Goal: Browse casually

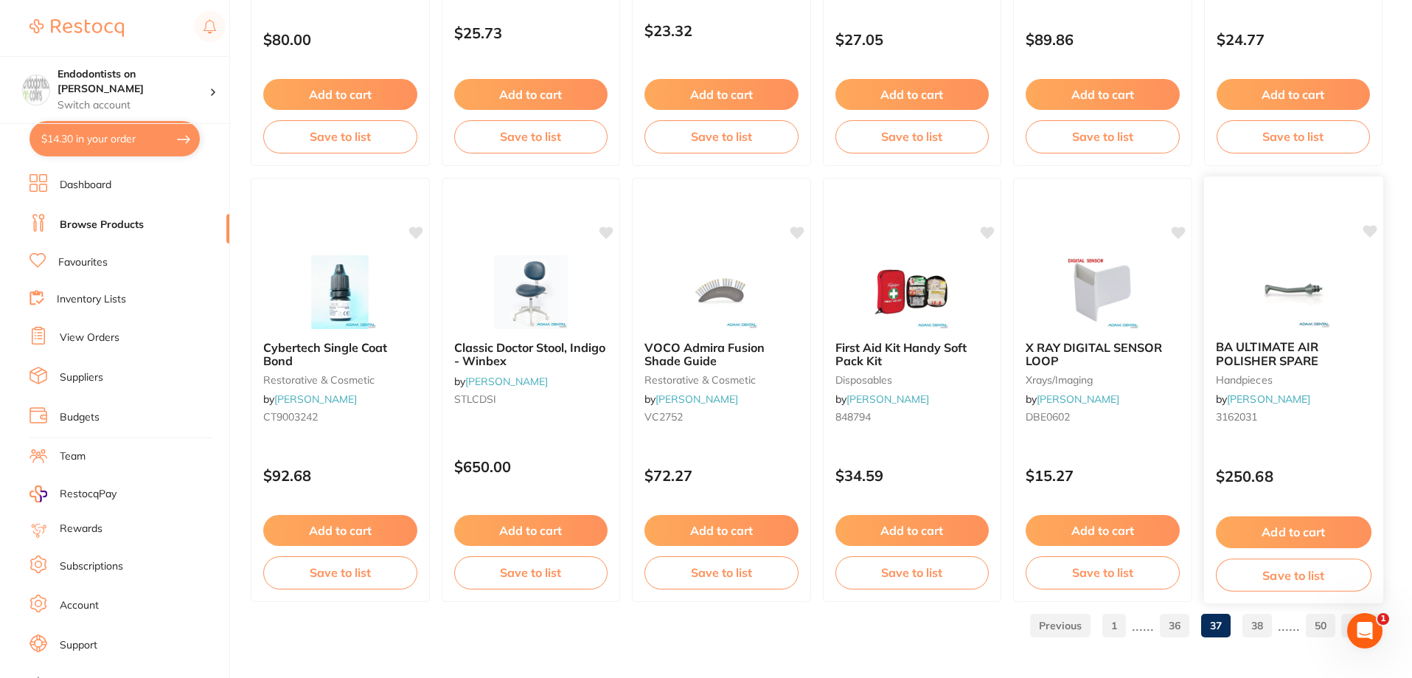
scroll to position [3517, 0]
click at [1248, 618] on link "38" at bounding box center [1256, 624] width 29 height 29
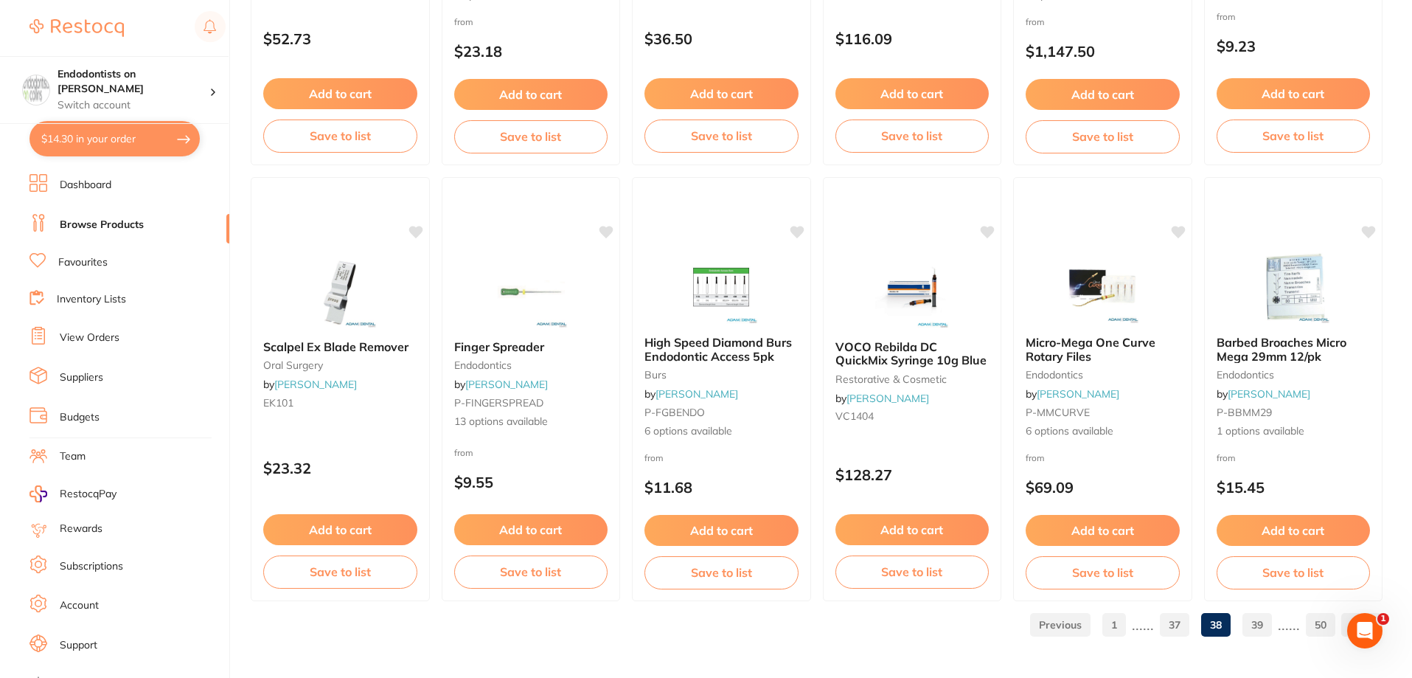
click at [1258, 627] on link "39" at bounding box center [1256, 624] width 29 height 29
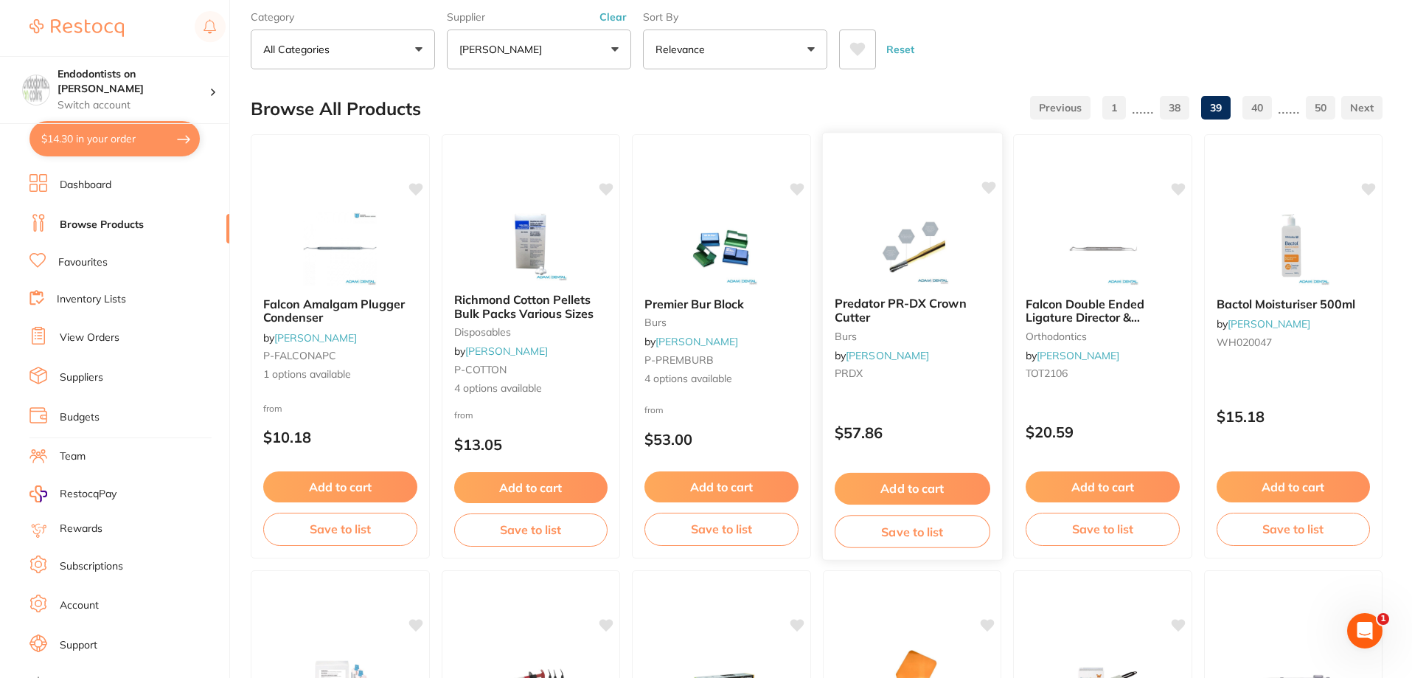
scroll to position [147, 0]
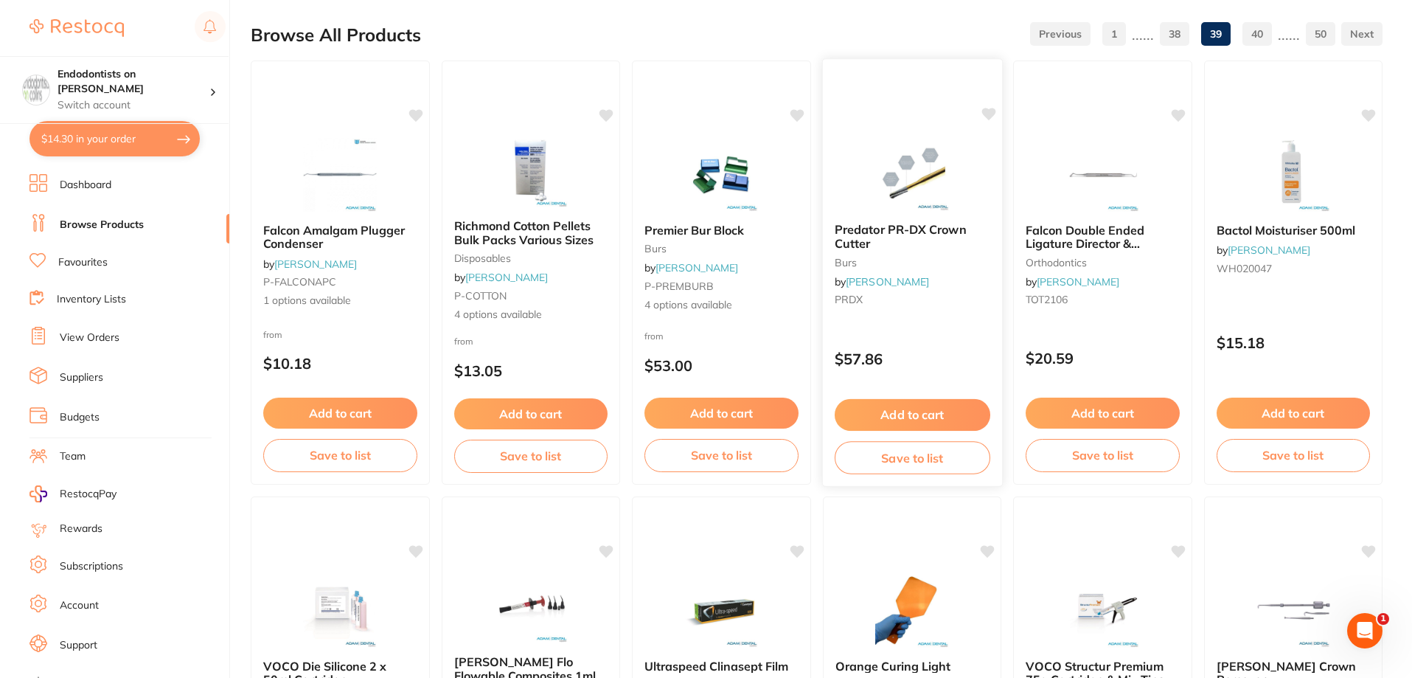
click at [913, 185] on img at bounding box center [911, 173] width 97 height 74
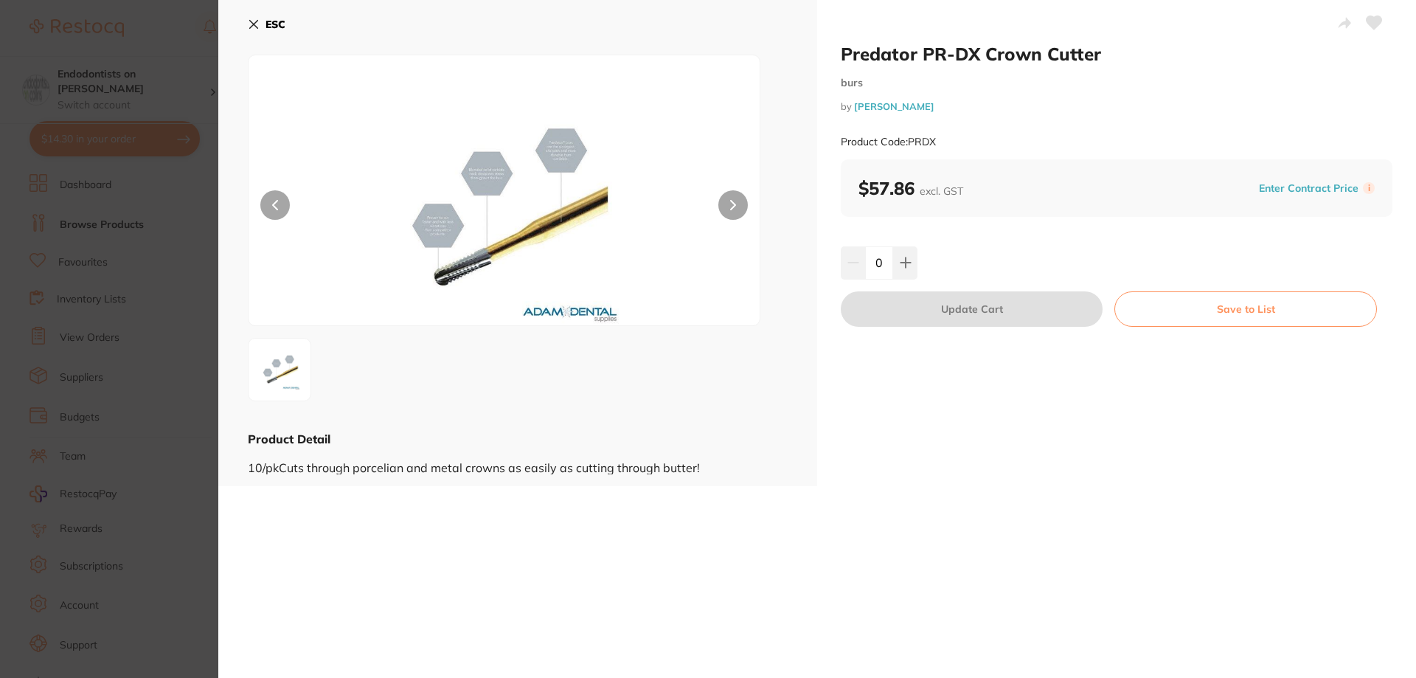
click at [726, 203] on button at bounding box center [732, 204] width 29 height 29
click at [453, 228] on img at bounding box center [504, 208] width 307 height 233
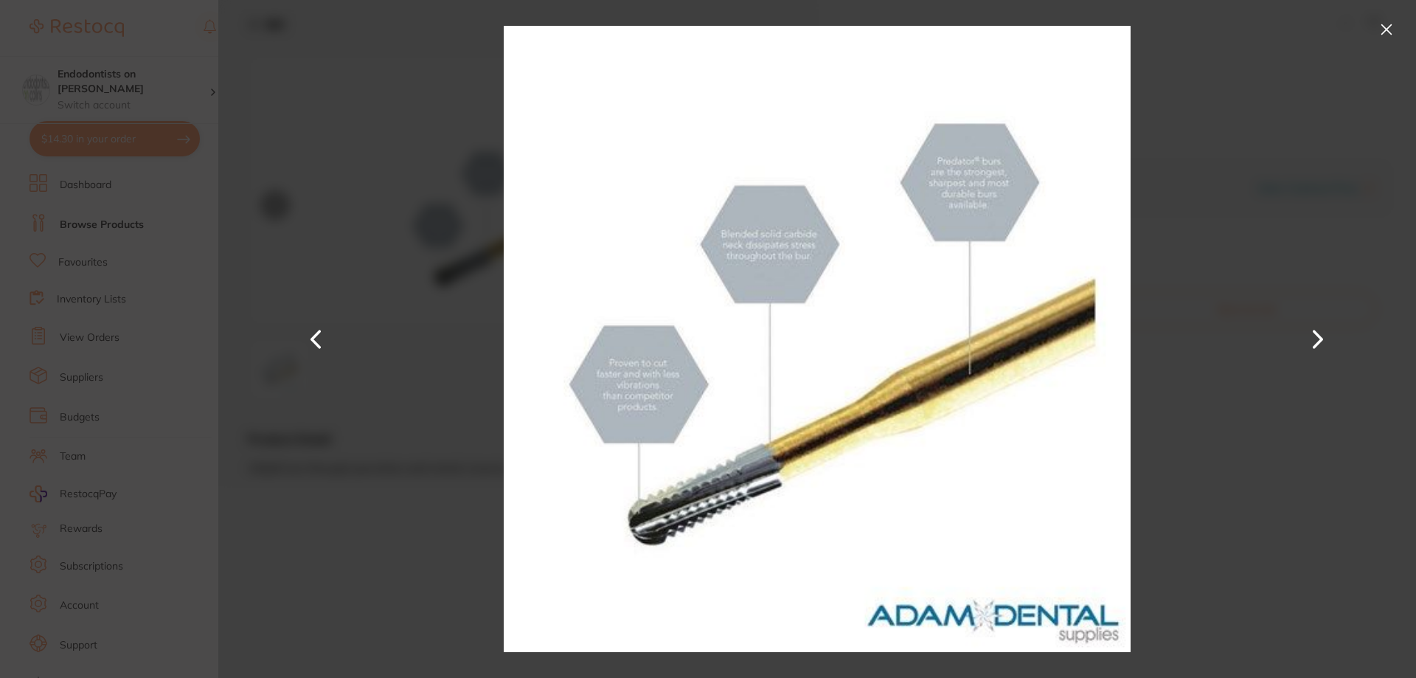
click at [1283, 514] on div at bounding box center [816, 339] width 1197 height 678
click at [69, 298] on section "Predator PR-DX Crown Cutter burs by [PERSON_NAME] Product Code: PRDX ESC Produc…" at bounding box center [708, 339] width 1416 height 678
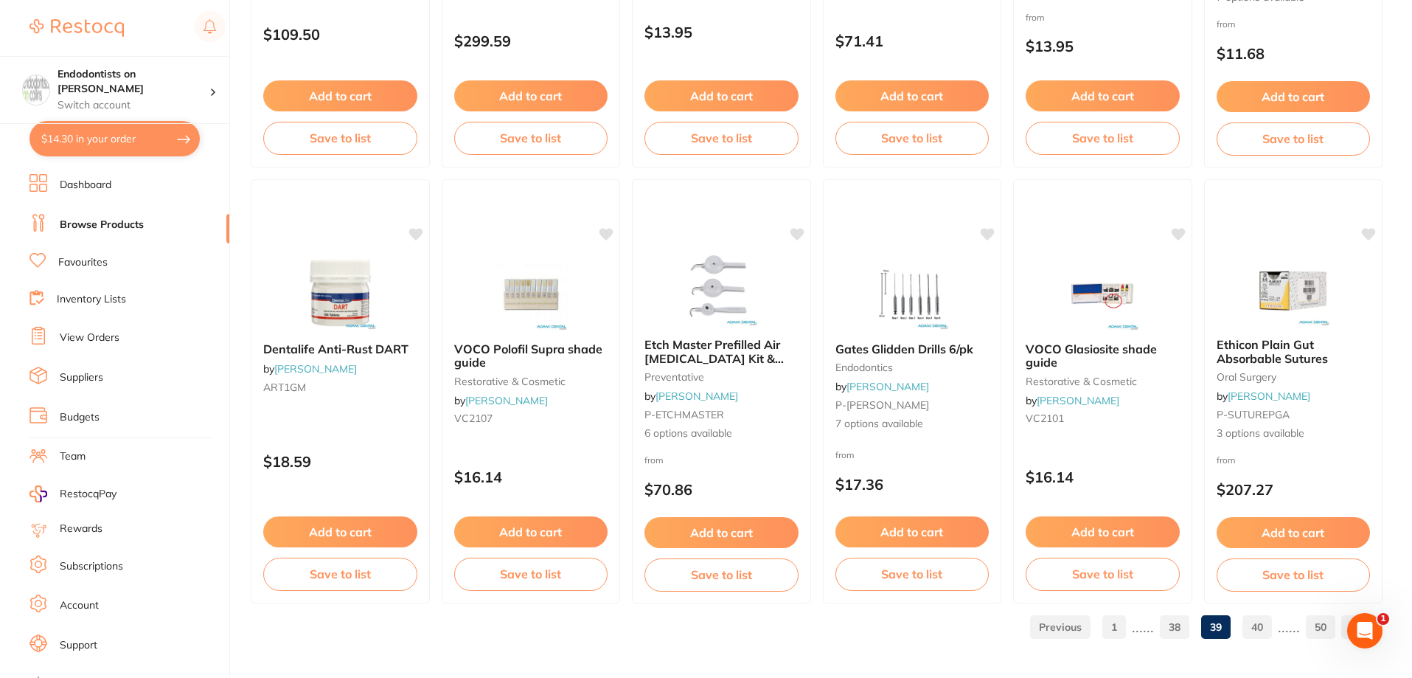
scroll to position [3517, 0]
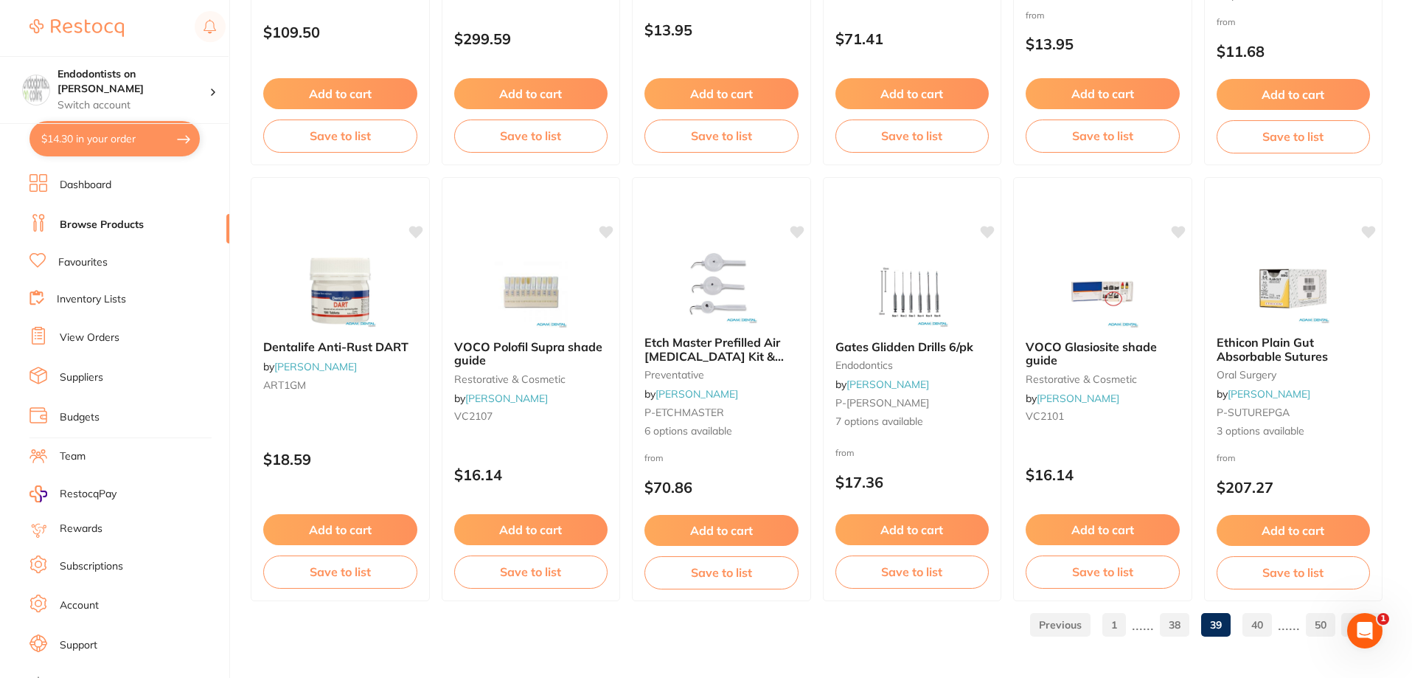
click at [1258, 618] on link "40" at bounding box center [1256, 624] width 29 height 29
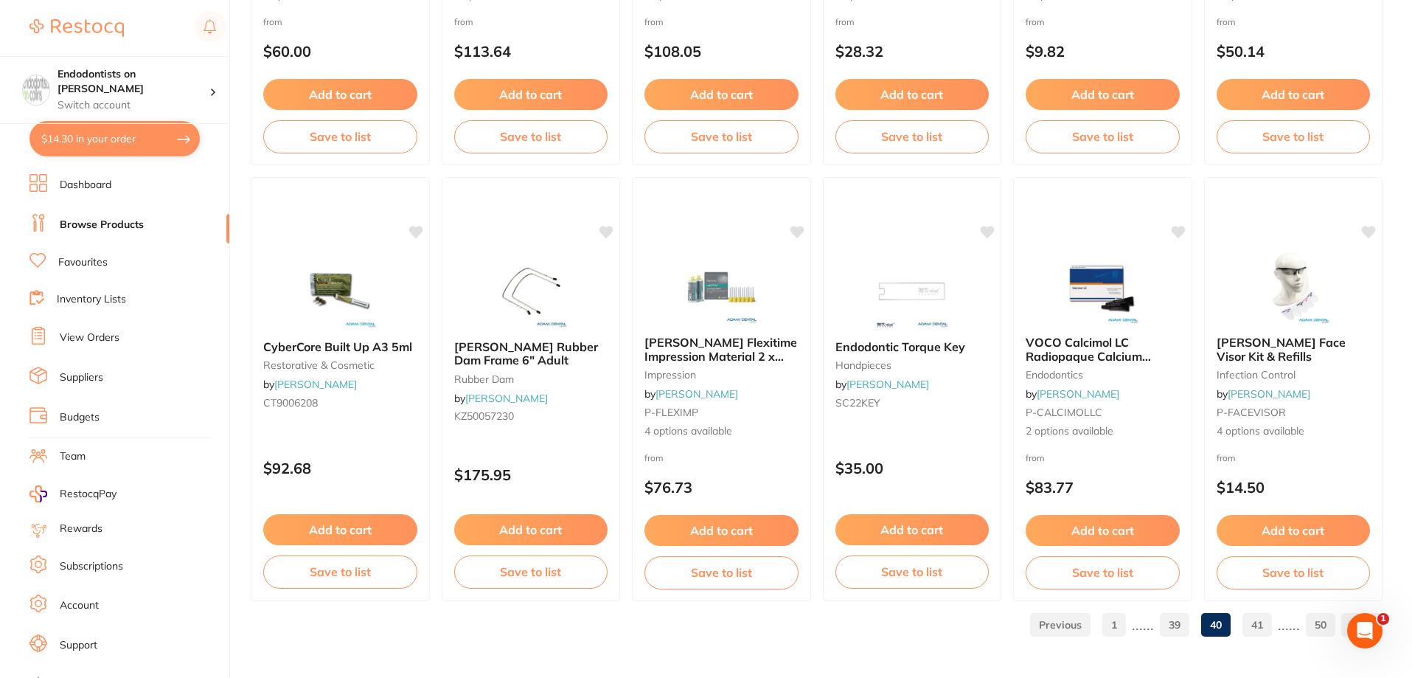
click at [1261, 619] on link "41" at bounding box center [1256, 624] width 29 height 29
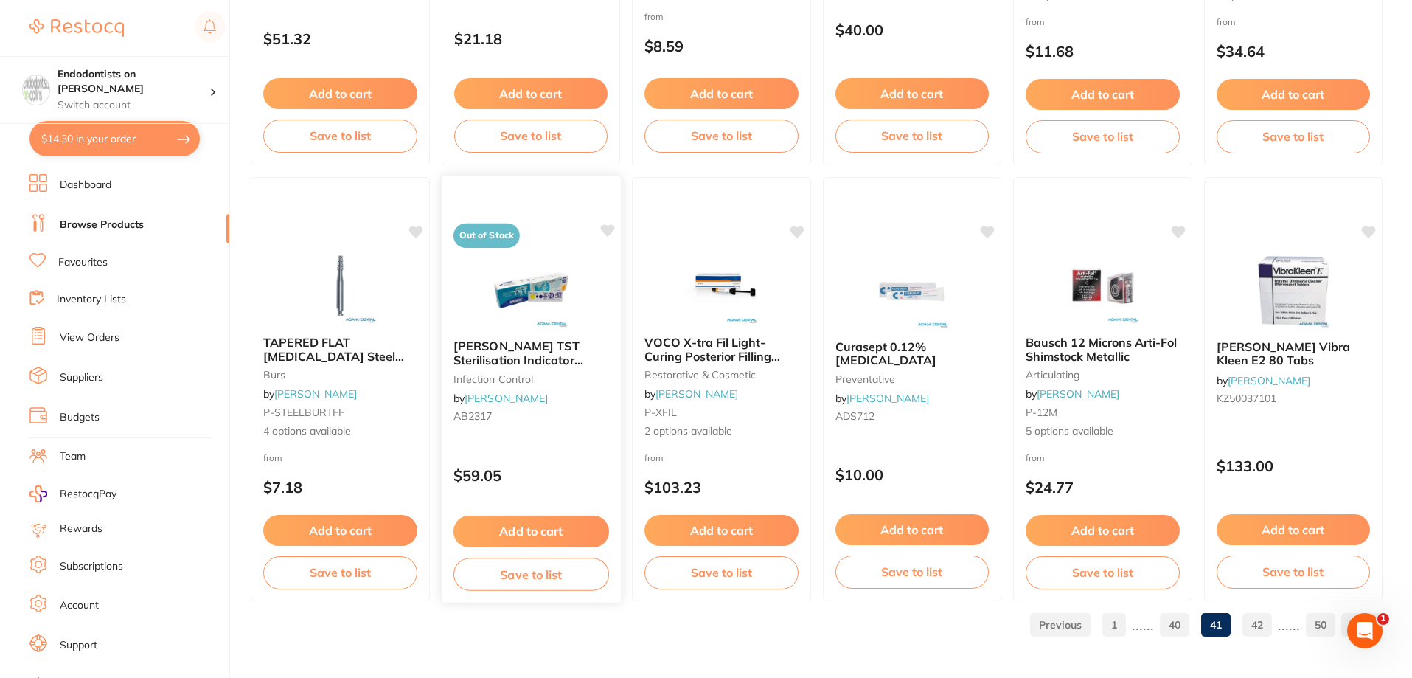
click at [605, 231] on icon at bounding box center [607, 230] width 14 height 13
click at [1258, 624] on link "42" at bounding box center [1256, 624] width 29 height 29
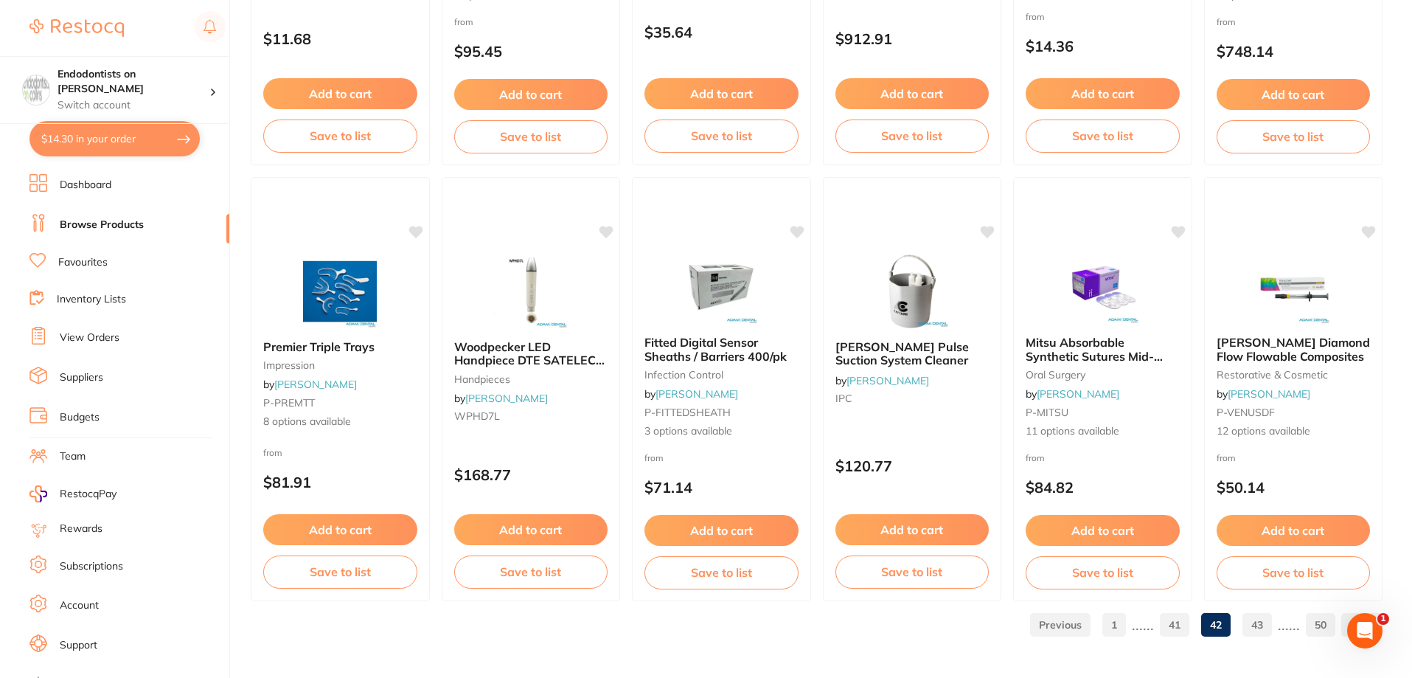
click at [1256, 616] on link "43" at bounding box center [1256, 624] width 29 height 29
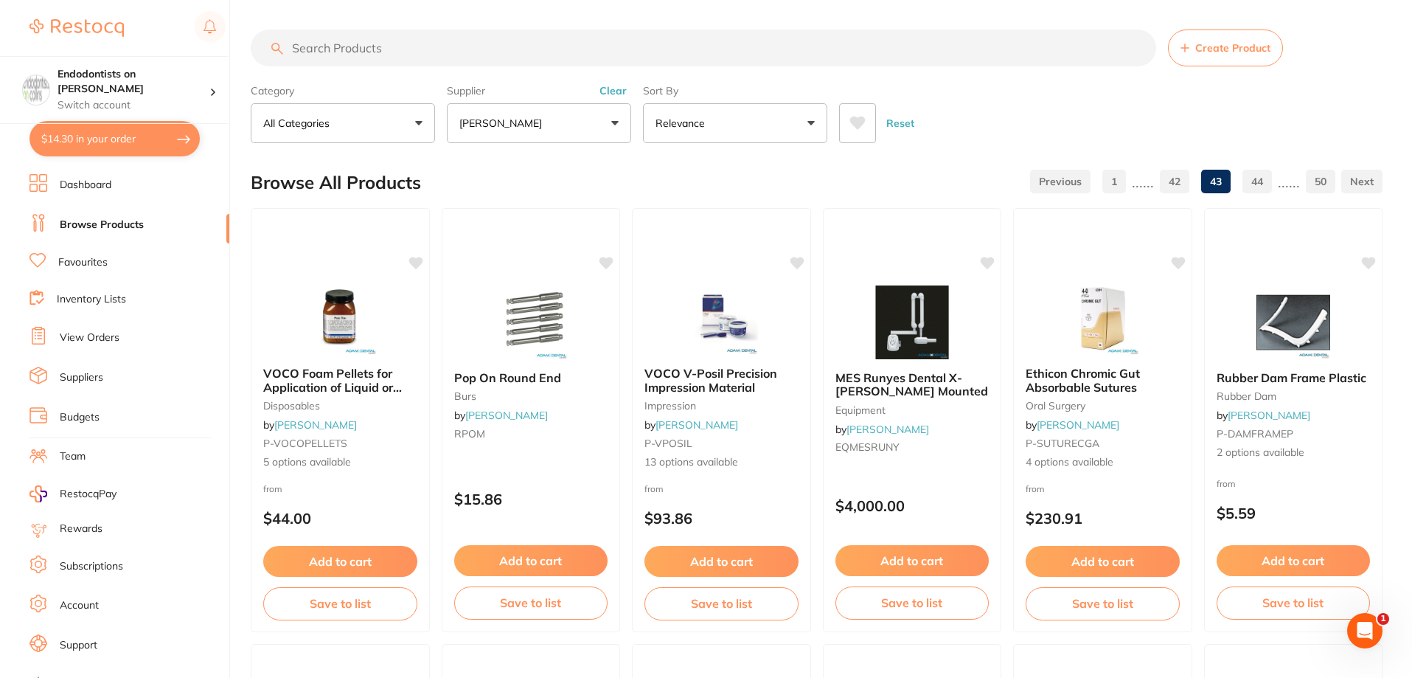
scroll to position [0, 0]
click at [607, 262] on icon at bounding box center [607, 261] width 14 height 13
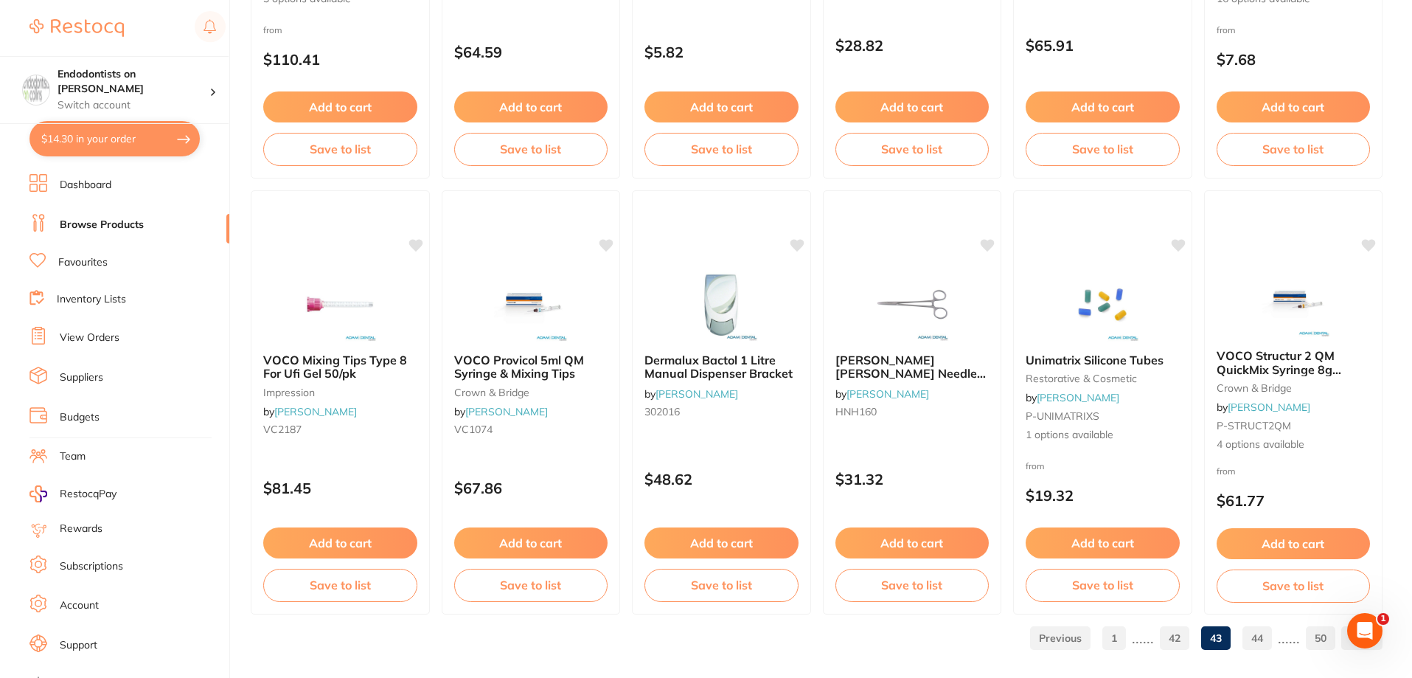
scroll to position [3517, 0]
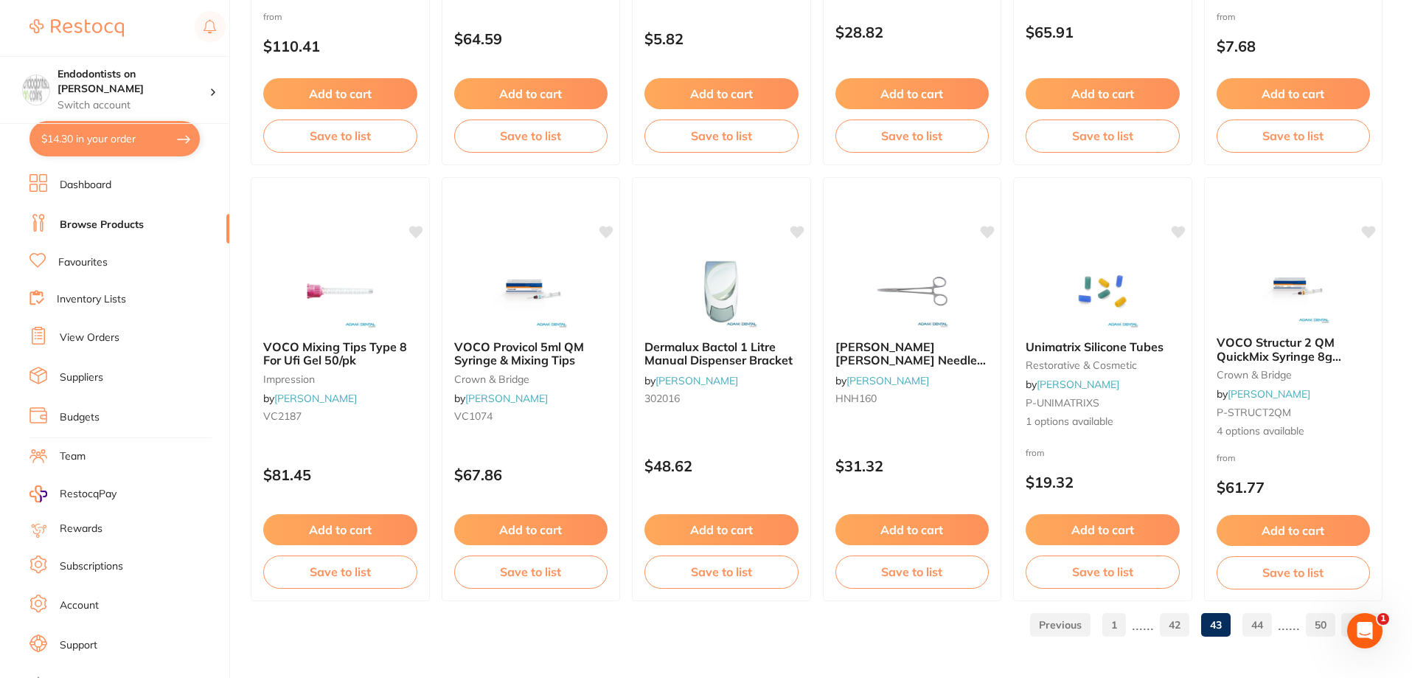
click at [1256, 633] on link "44" at bounding box center [1256, 624] width 29 height 29
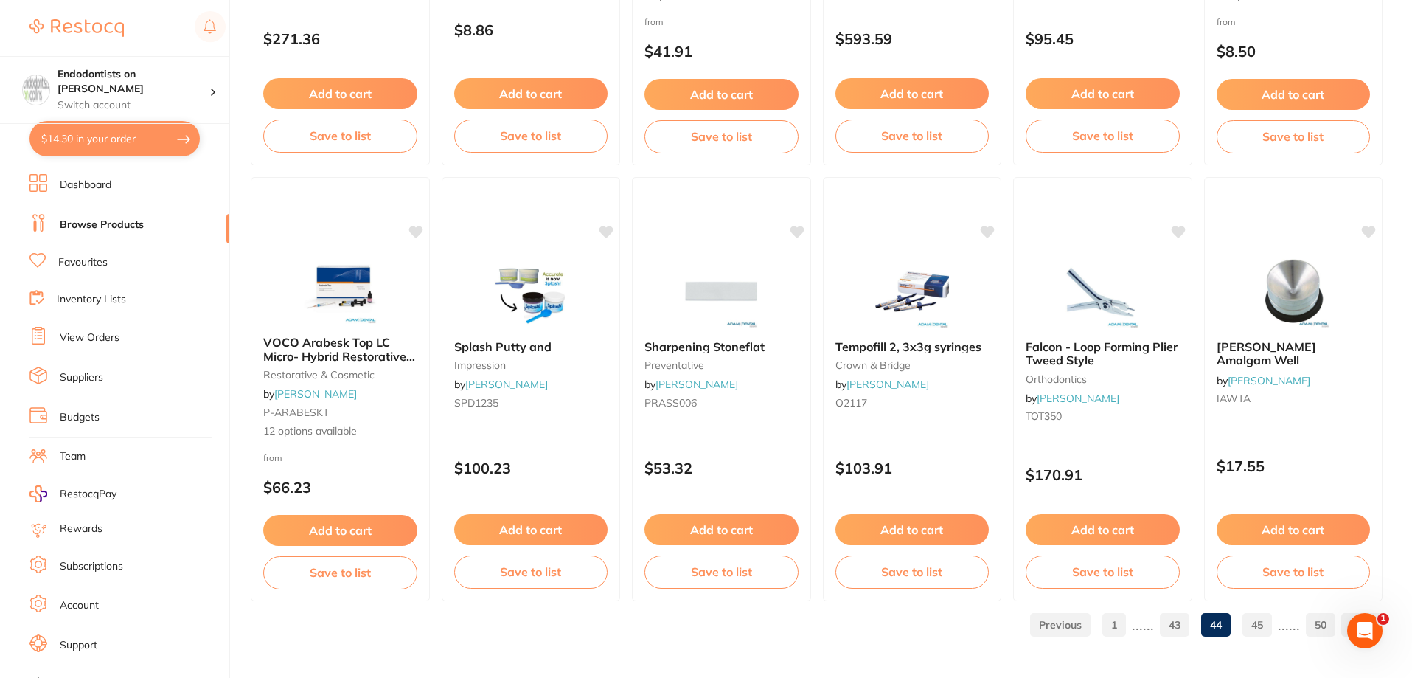
click at [1258, 621] on link "45" at bounding box center [1256, 624] width 29 height 29
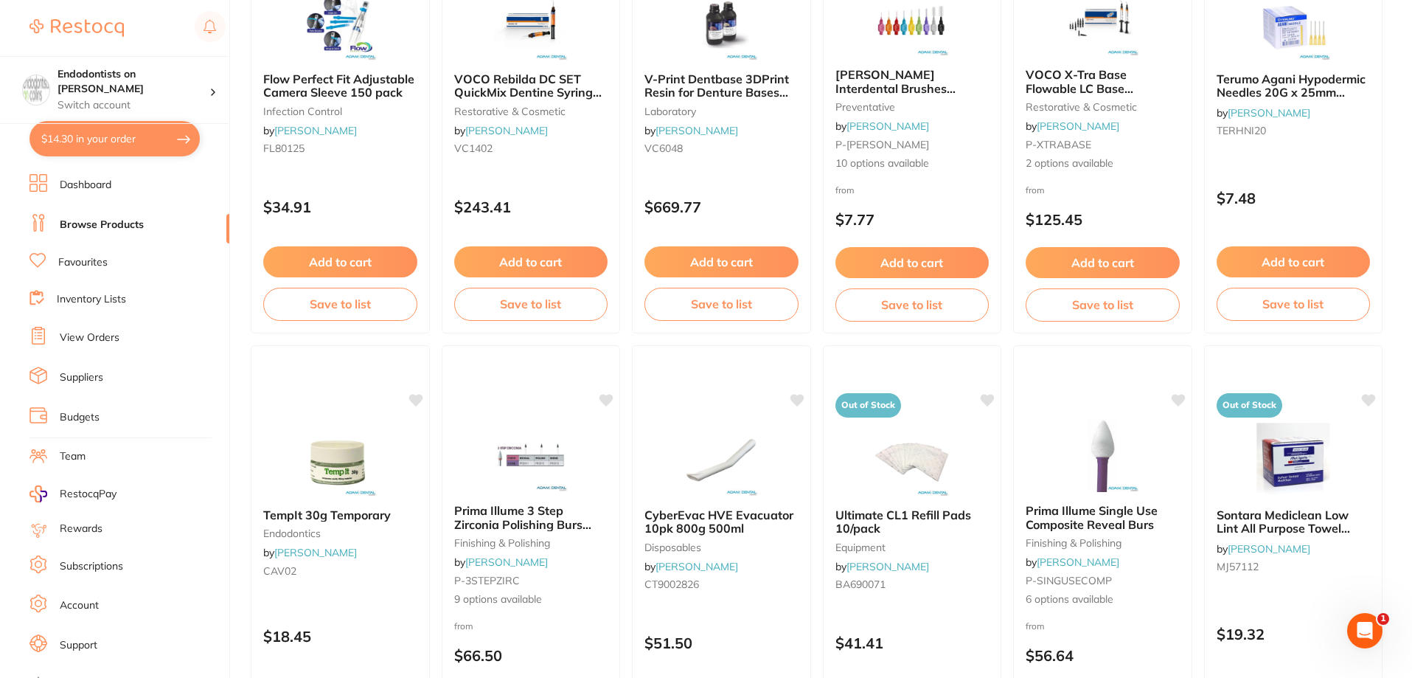
scroll to position [1683, 0]
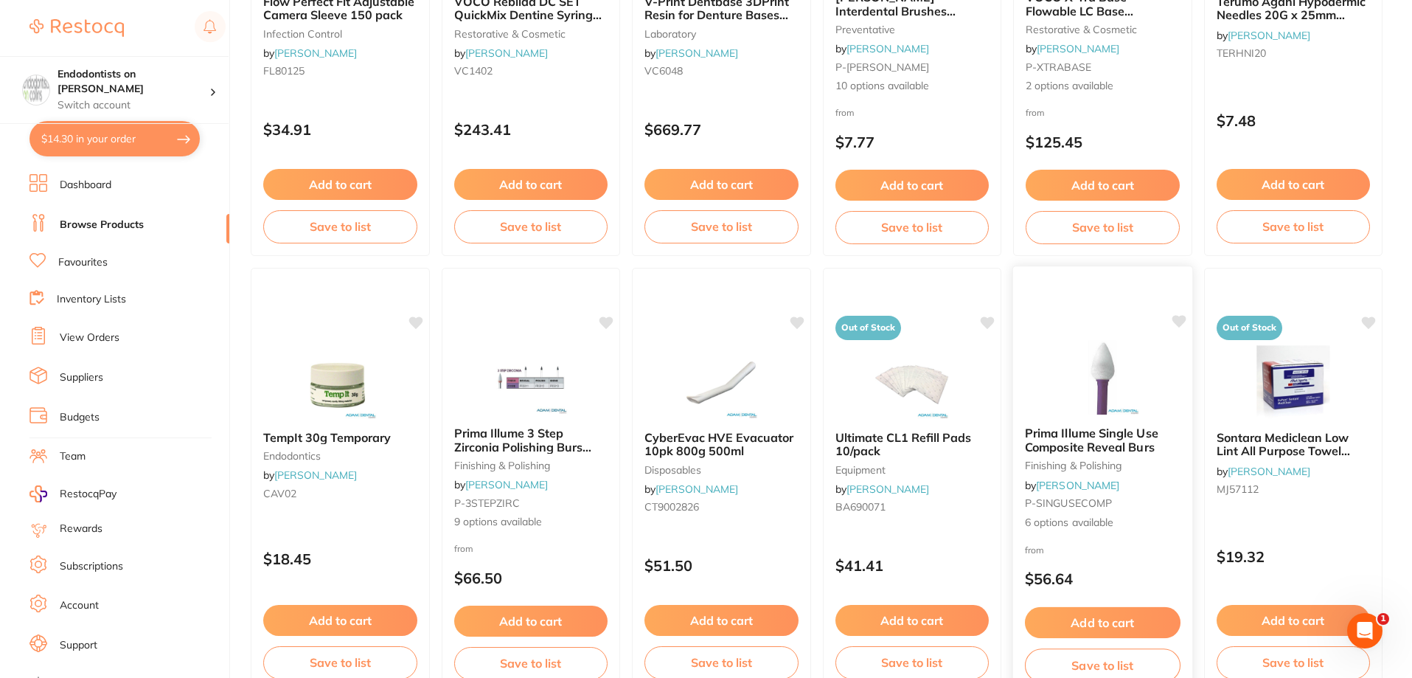
click at [1177, 318] on icon at bounding box center [1178, 321] width 14 height 13
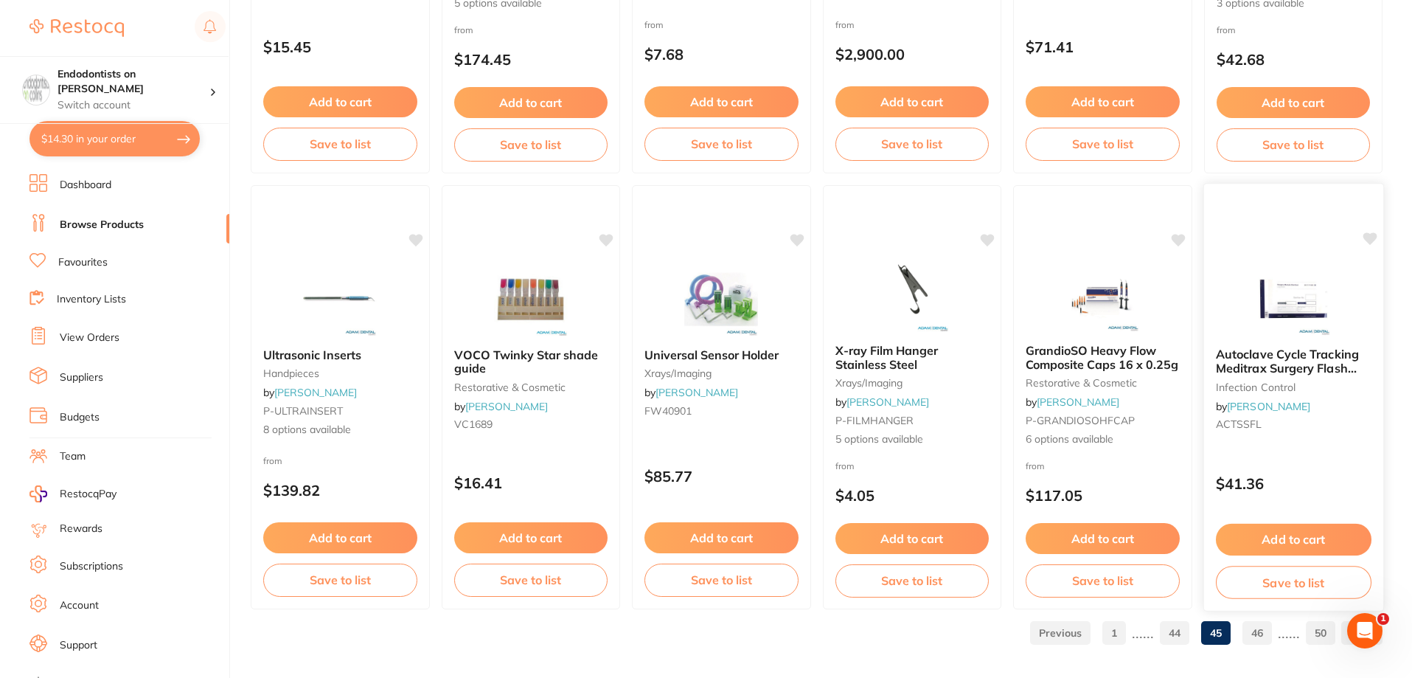
scroll to position [3517, 0]
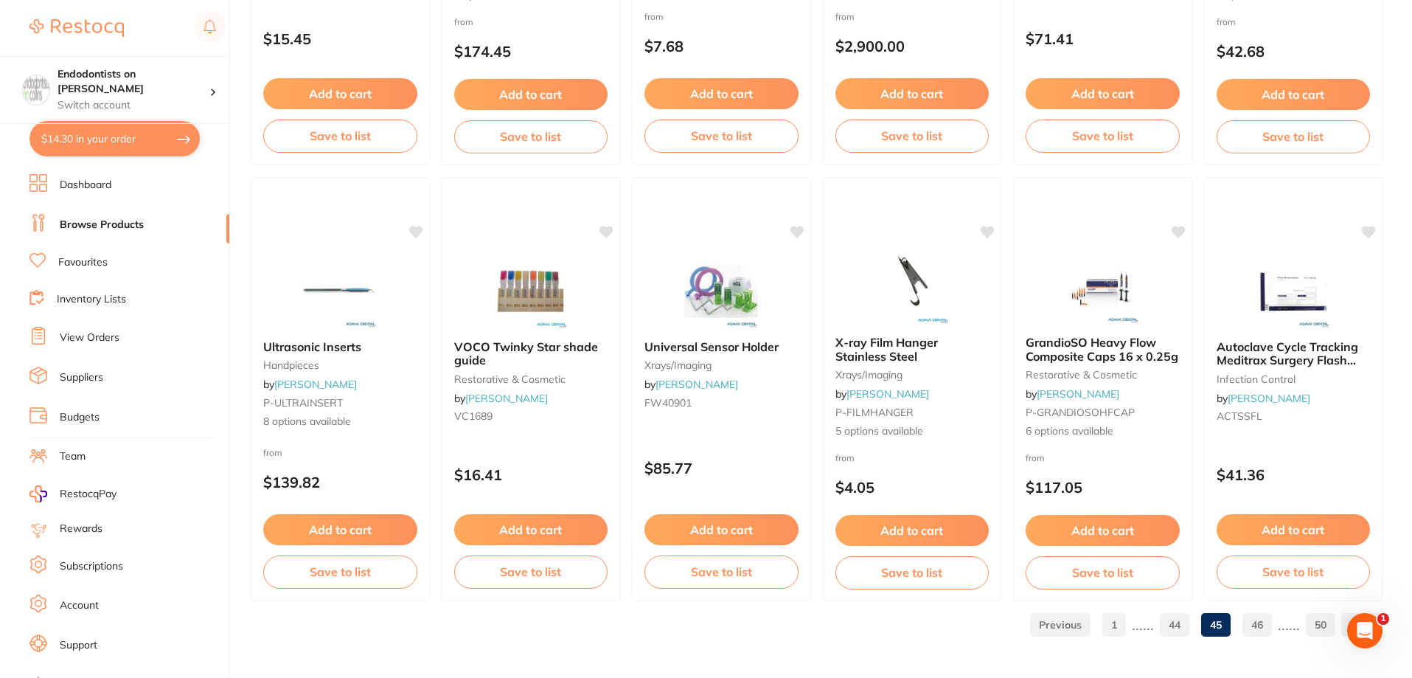
click at [1267, 629] on link "46" at bounding box center [1256, 624] width 29 height 29
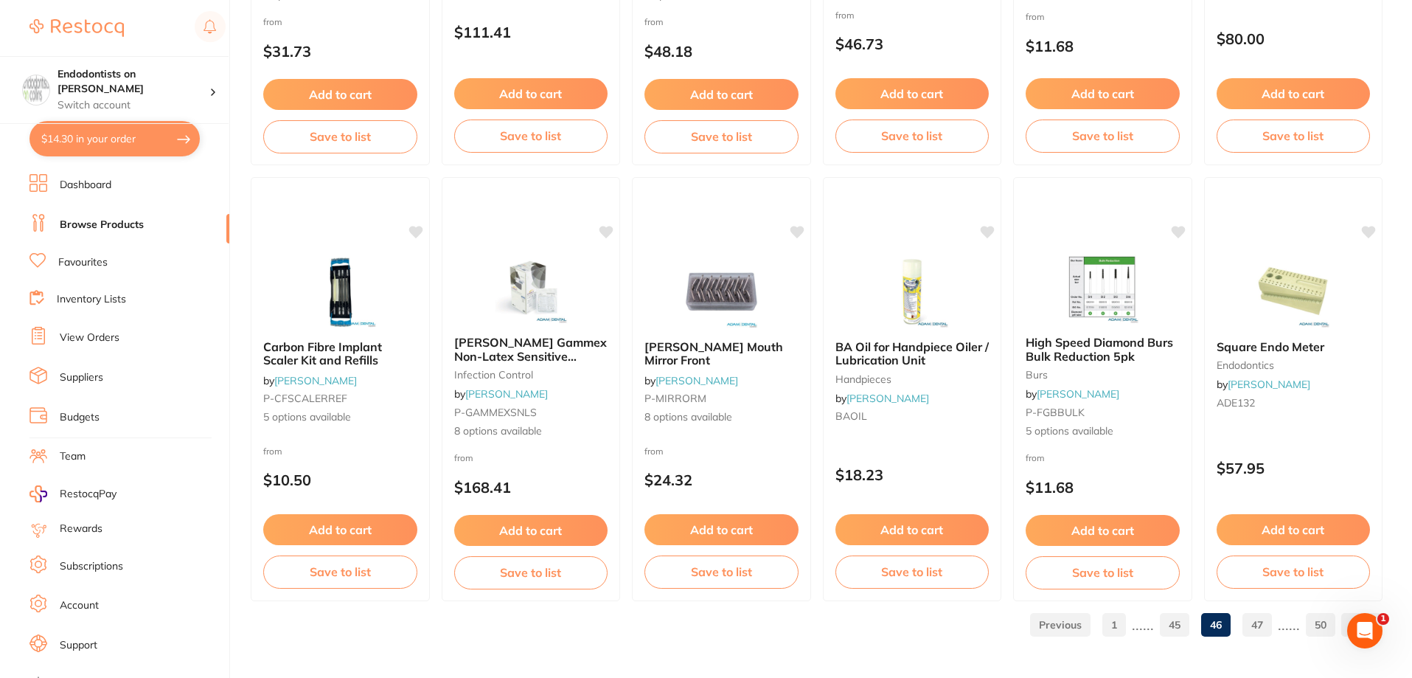
click at [1251, 624] on link "47" at bounding box center [1256, 624] width 29 height 29
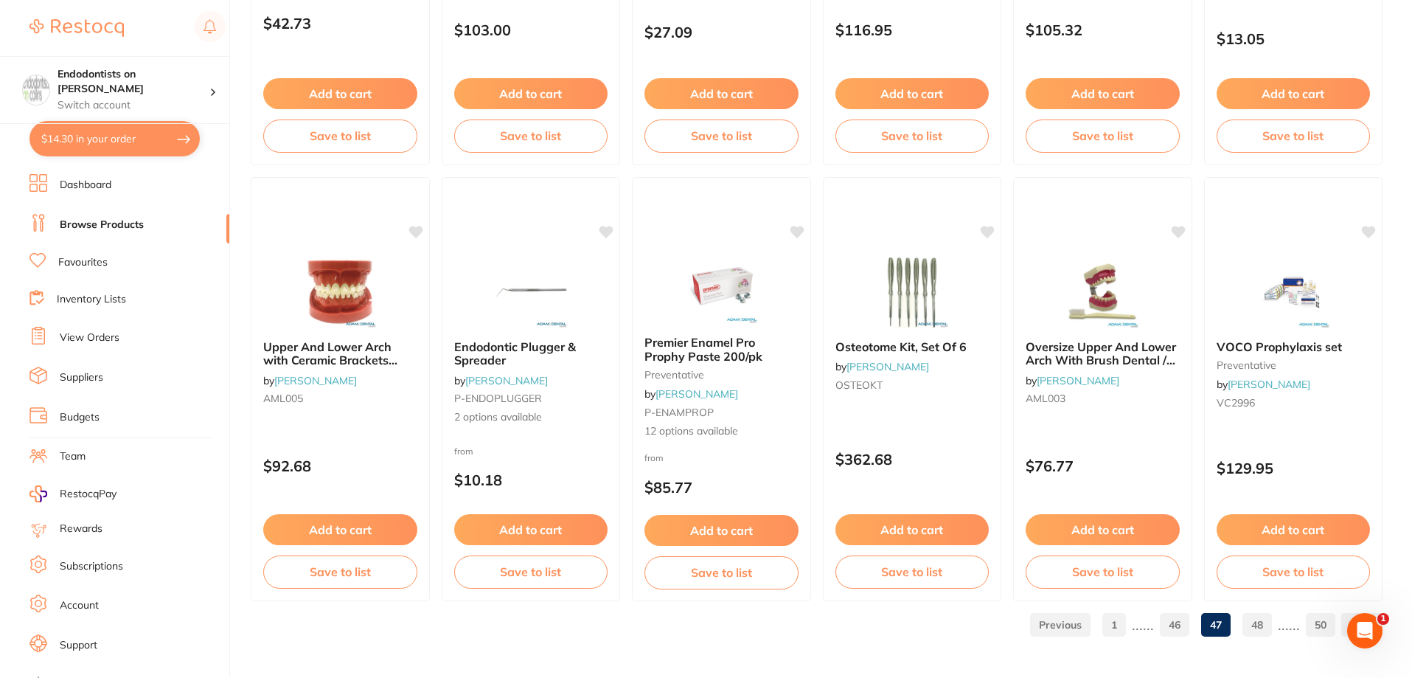
click at [1264, 631] on link "48" at bounding box center [1256, 624] width 29 height 29
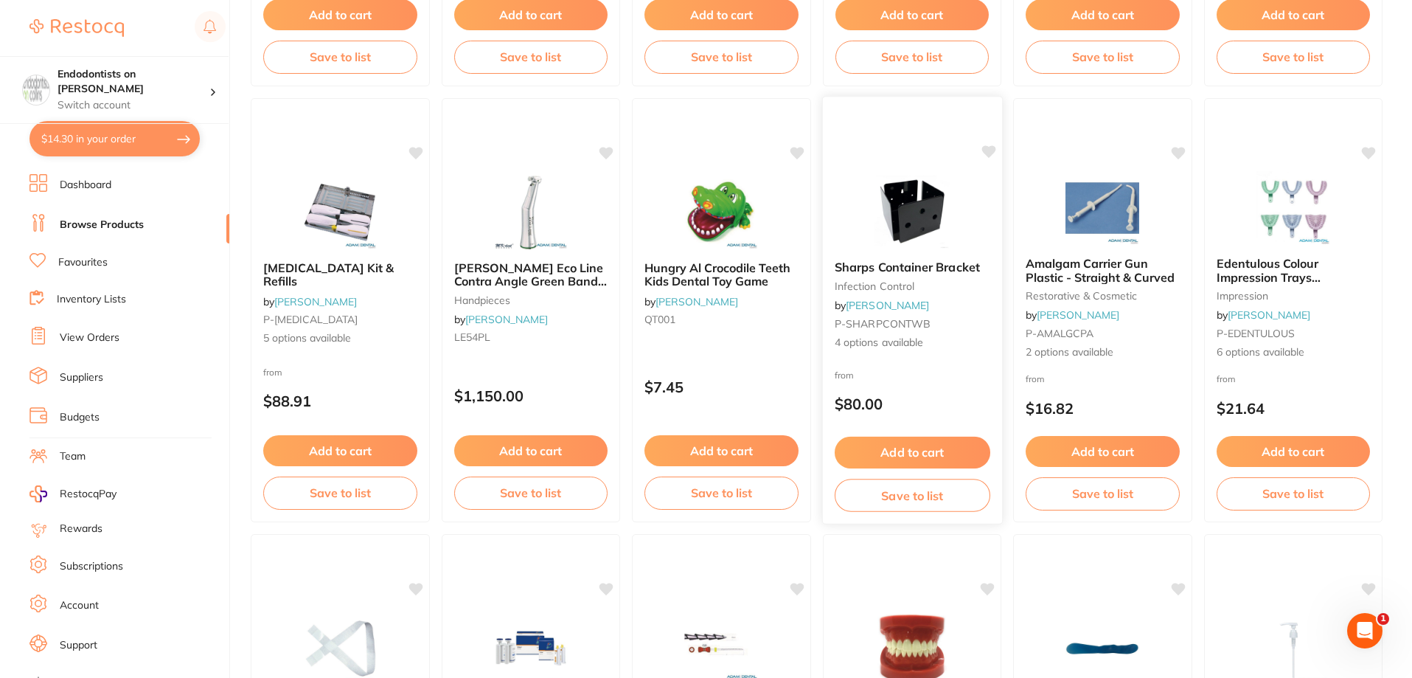
scroll to position [2728, 0]
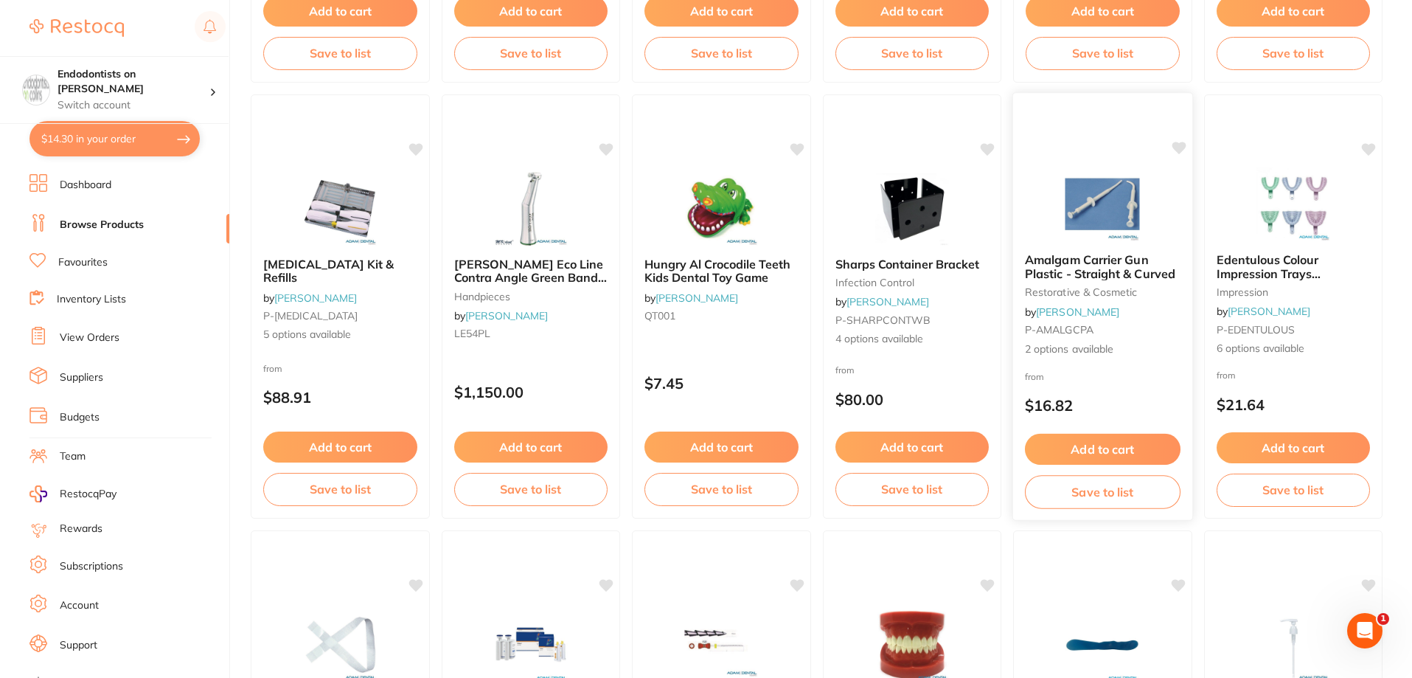
click at [1180, 150] on icon at bounding box center [1178, 148] width 14 height 13
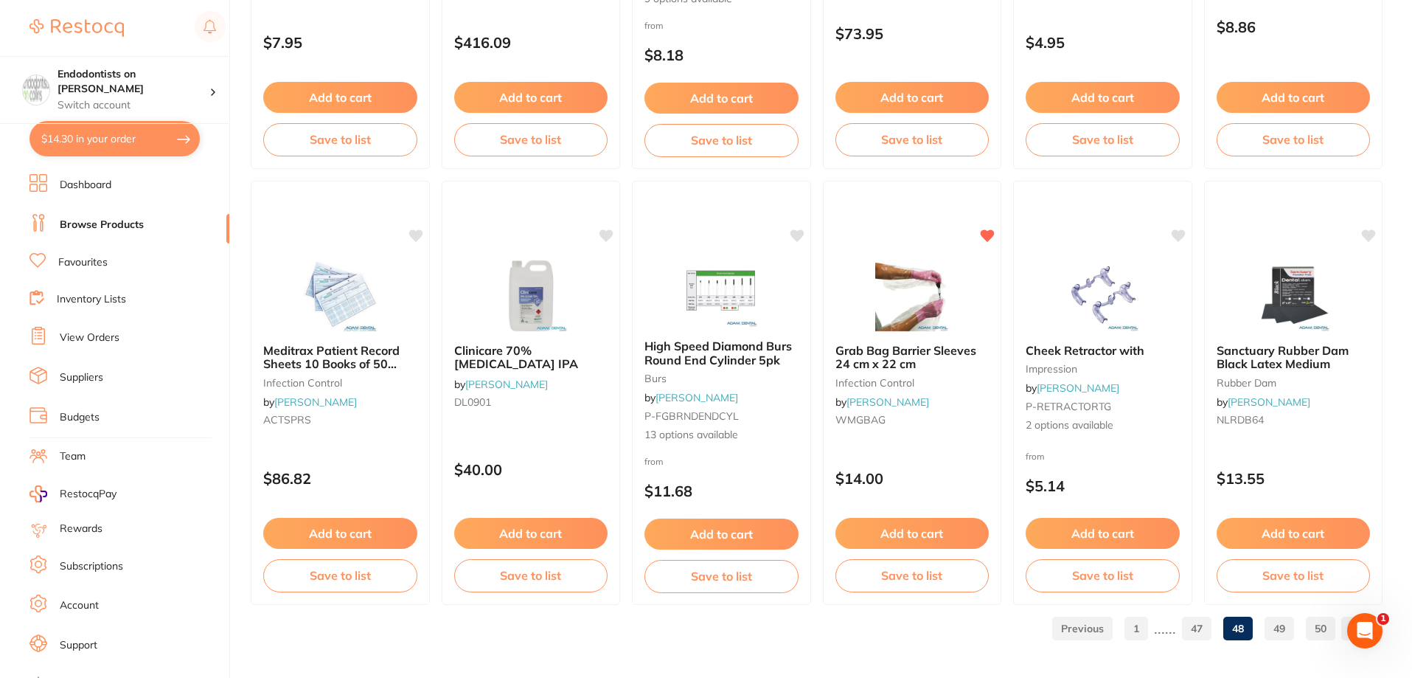
scroll to position [3517, 0]
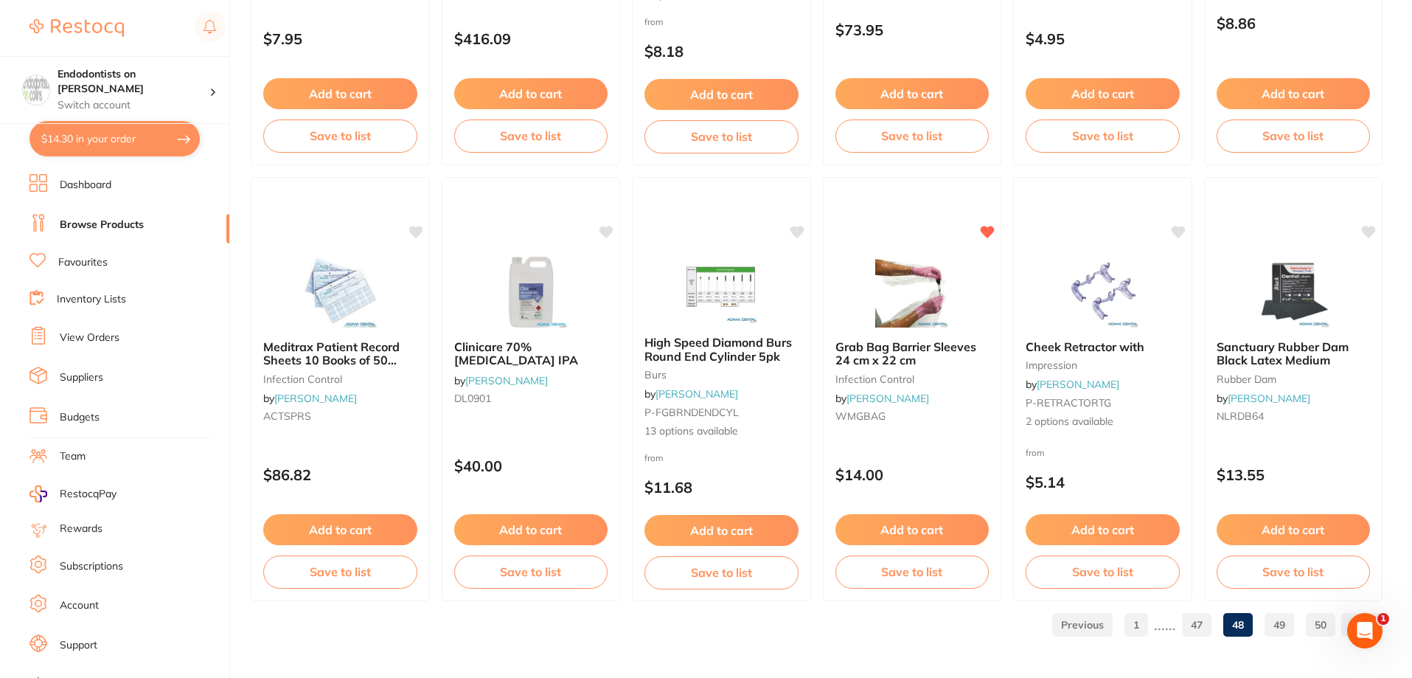
click at [1273, 627] on link "49" at bounding box center [1278, 624] width 29 height 29
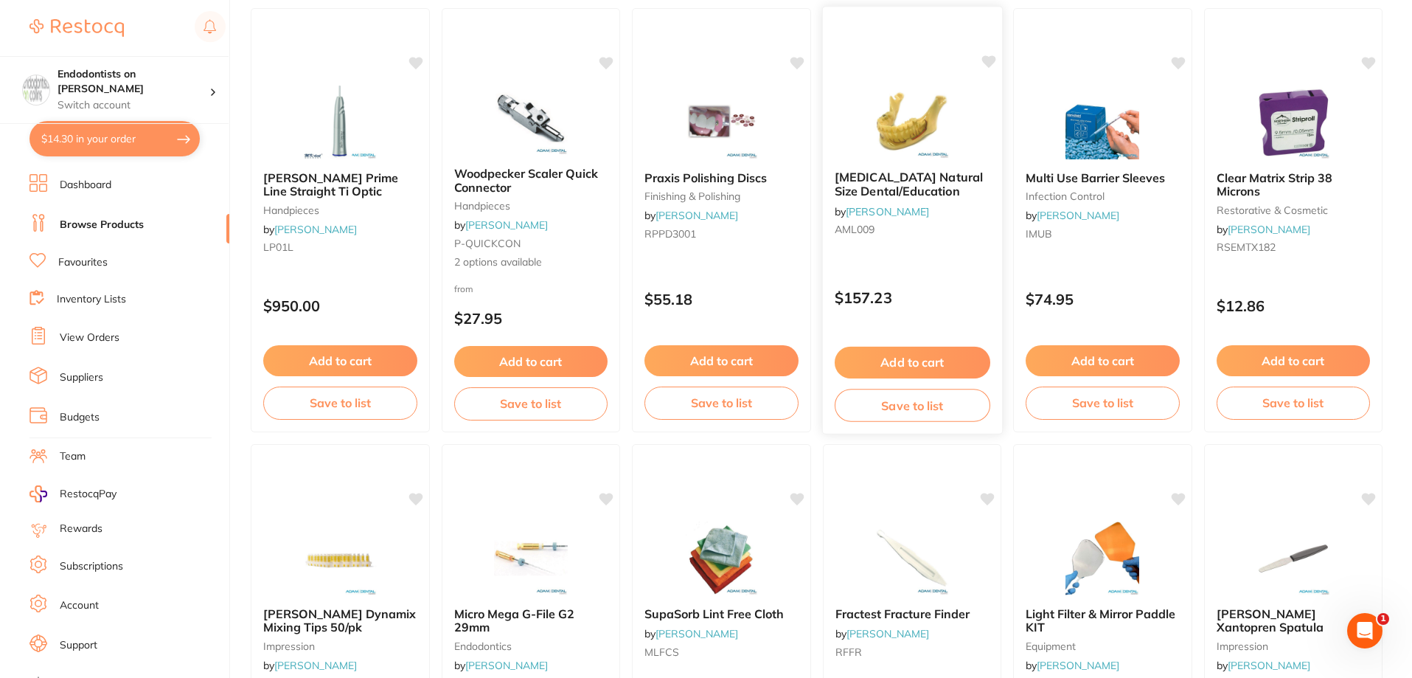
scroll to position [1106, 0]
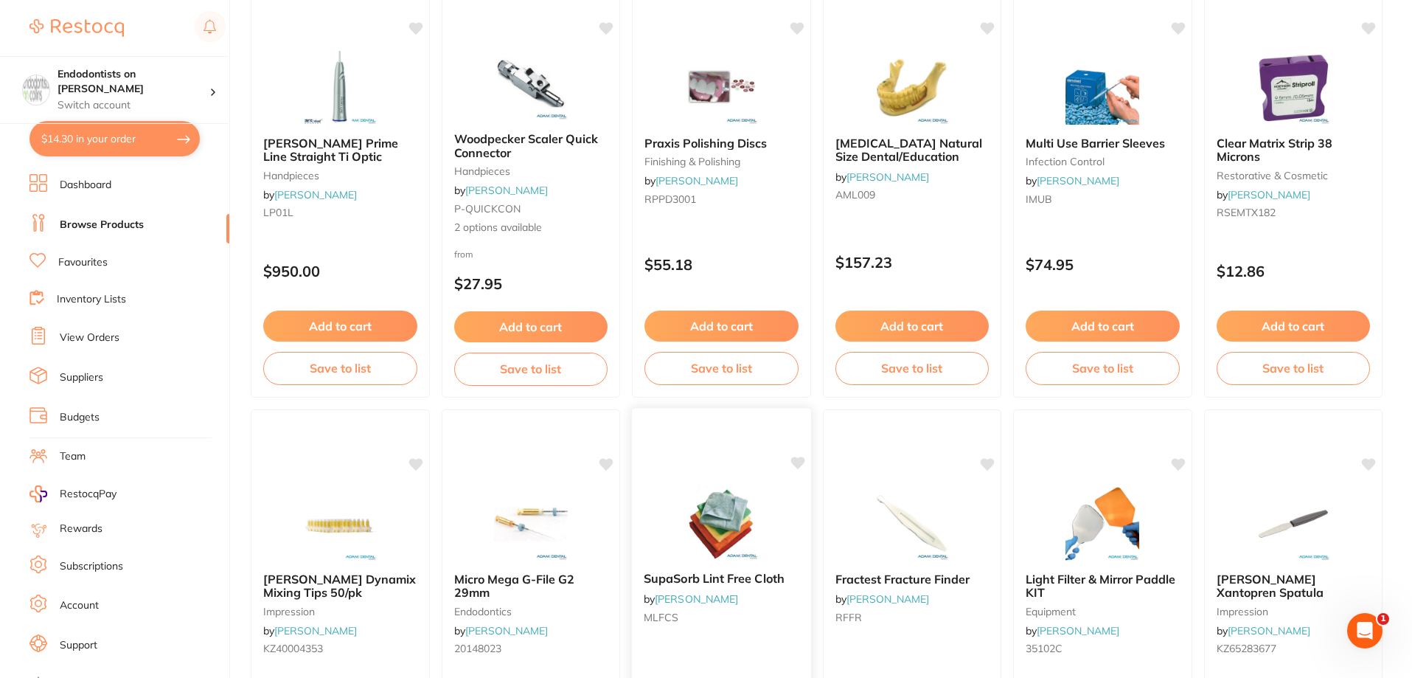
click at [794, 459] on icon at bounding box center [797, 462] width 14 height 13
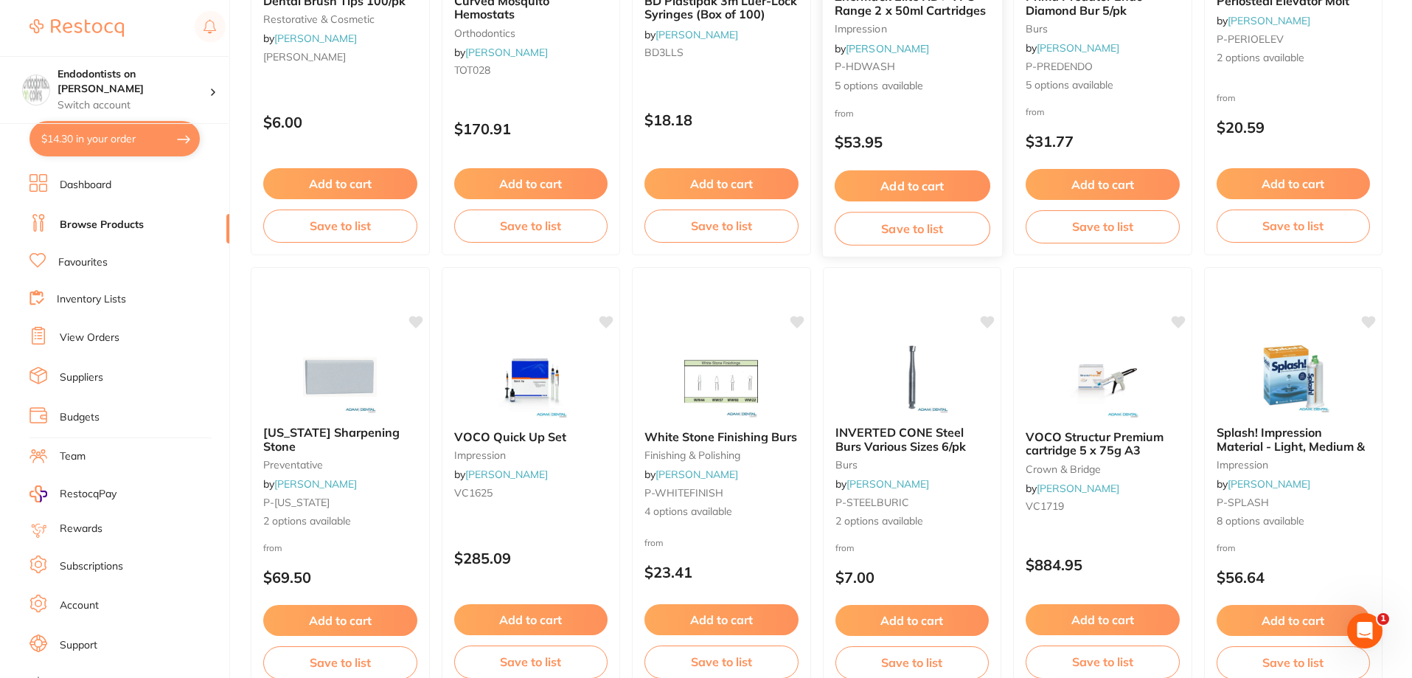
scroll to position [3517, 0]
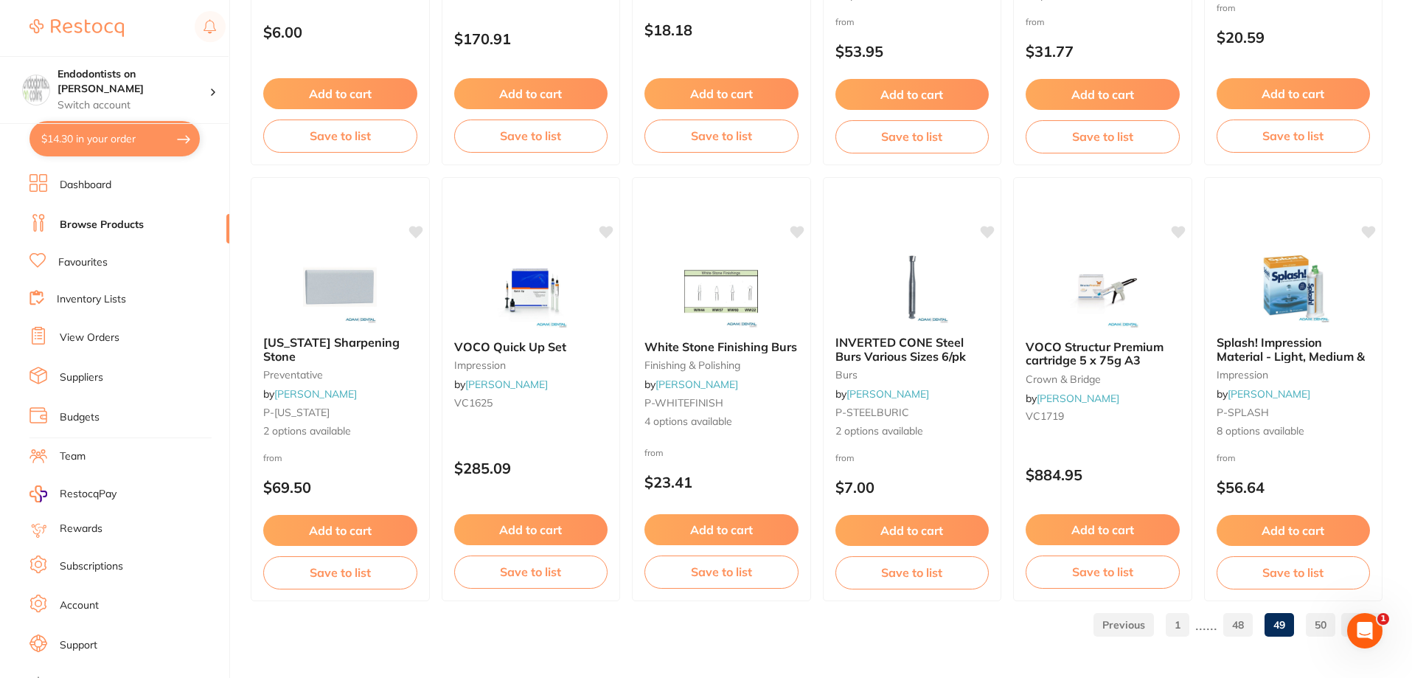
click at [1315, 627] on link "50" at bounding box center [1320, 624] width 29 height 29
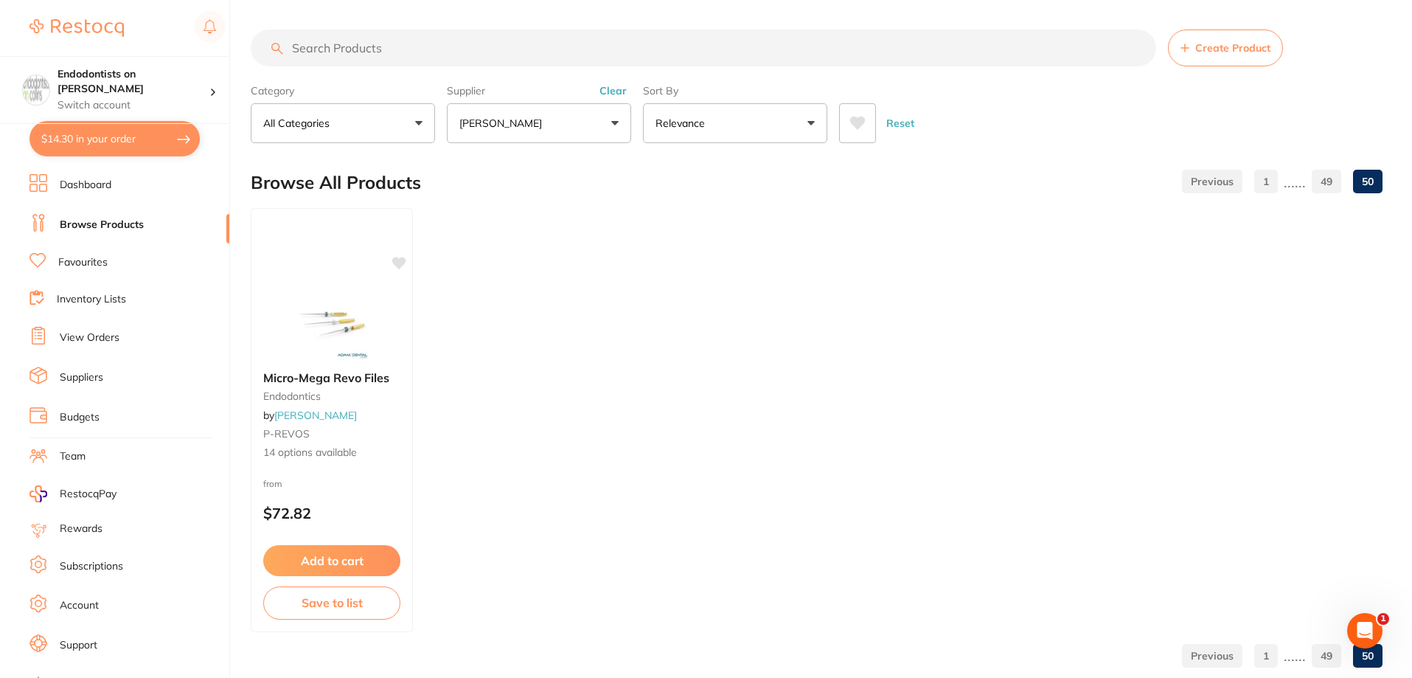
scroll to position [0, 0]
click at [614, 91] on button "Clear" at bounding box center [613, 90] width 36 height 13
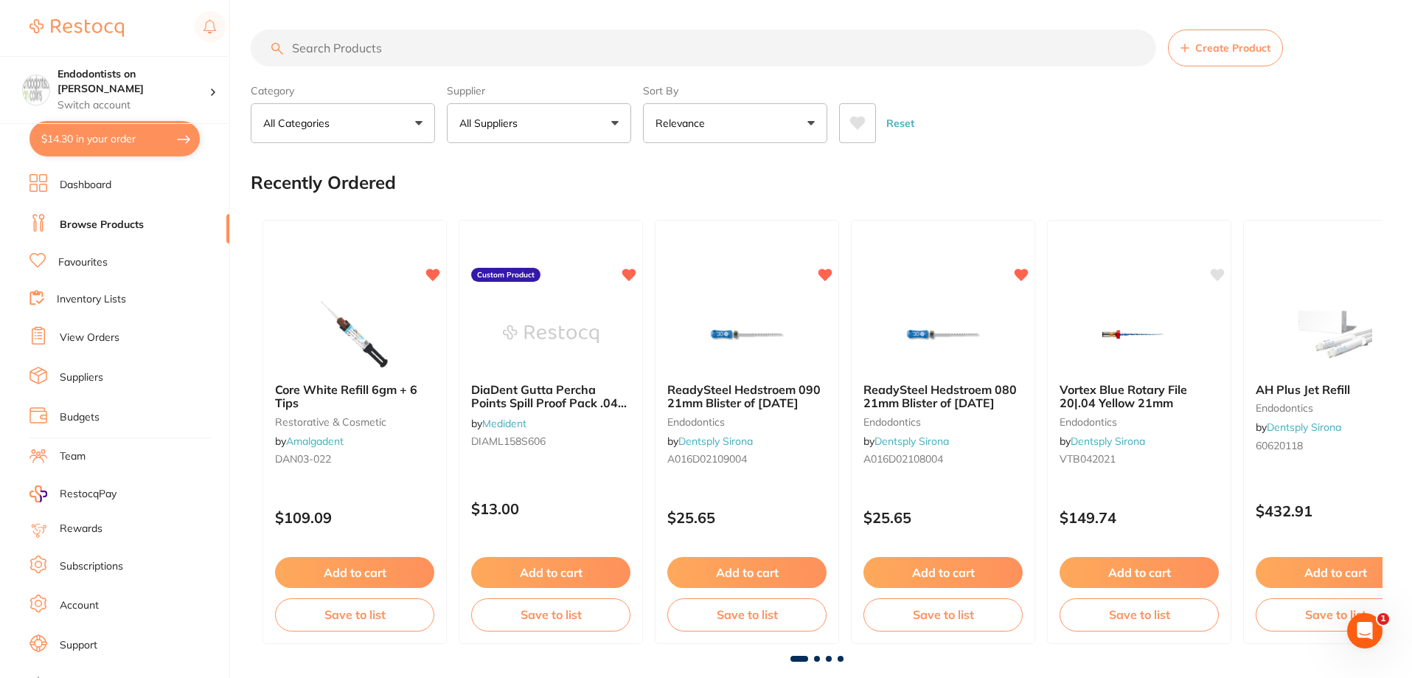
click at [90, 179] on link "Dashboard" at bounding box center [86, 185] width 52 height 15
